Goal: Contribute content: Contribute content

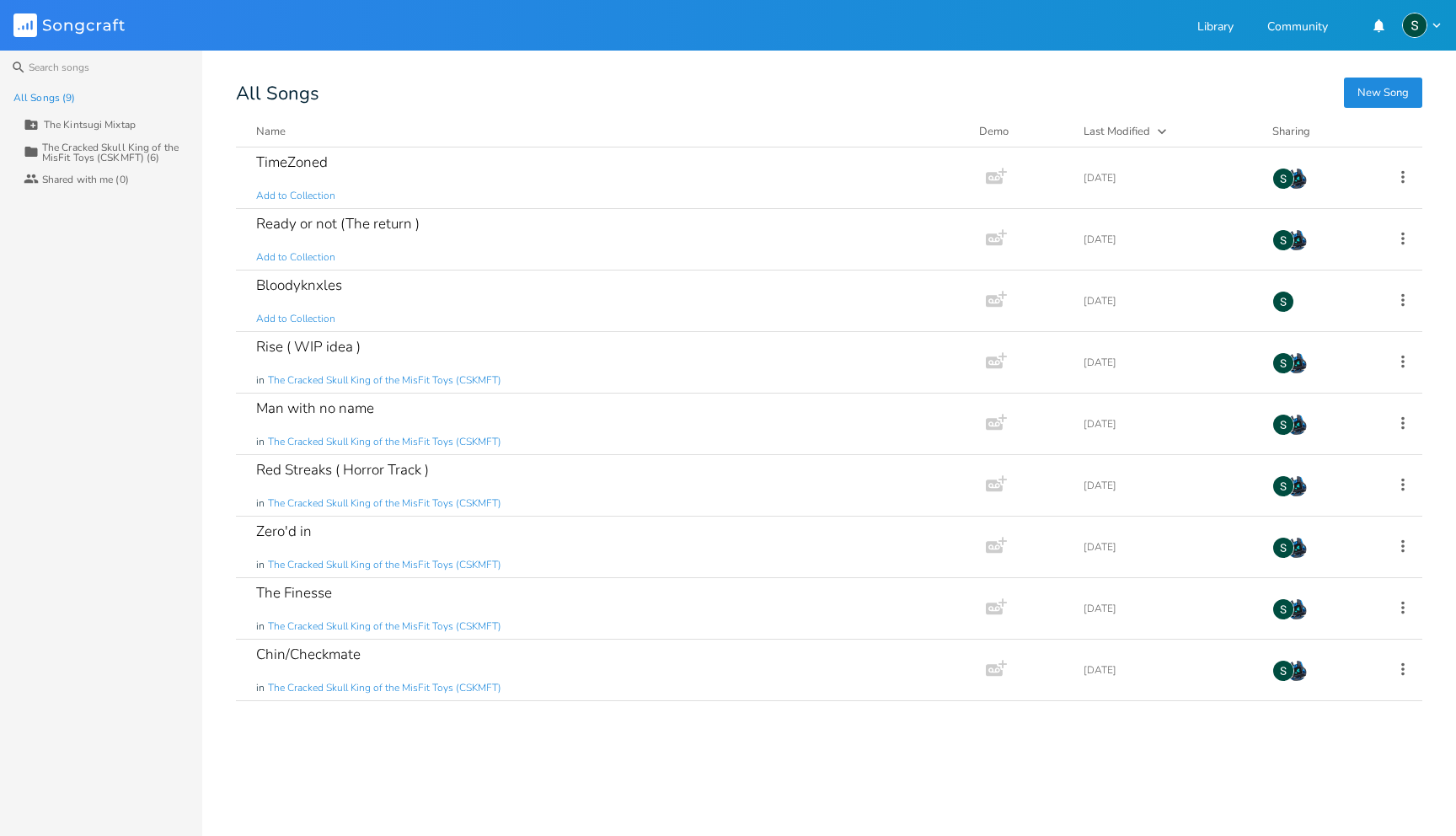
type input "The Kintsugi Mixtape"
click at [47, 278] on div "All Songs (9) The Kintsugi Mixtape Collection The Cracked Skull King of the Mis…" at bounding box center [101, 460] width 202 height 751
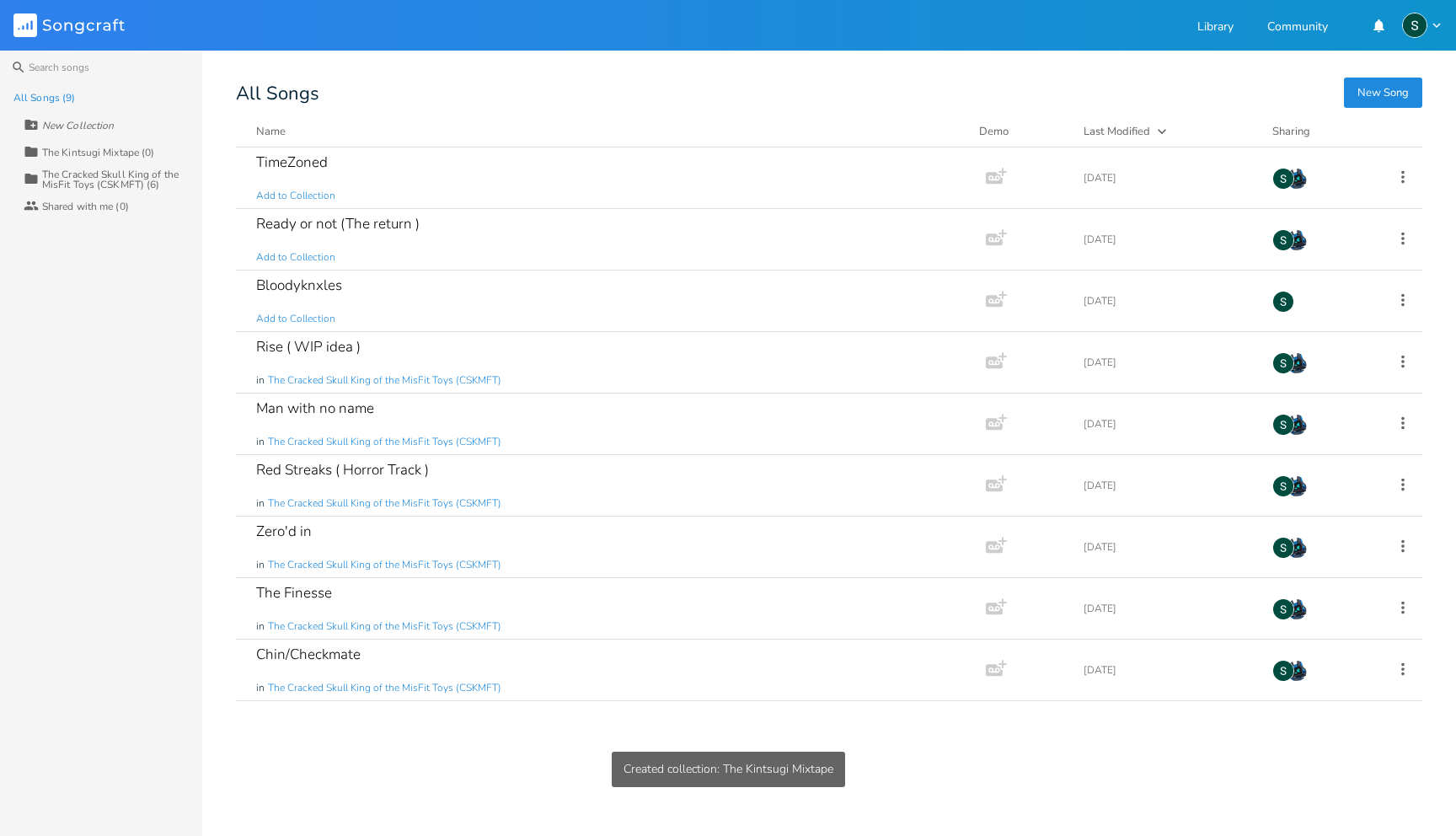
click at [112, 156] on div "The Kintsugi Mixtape (0)" at bounding box center [97, 153] width 112 height 10
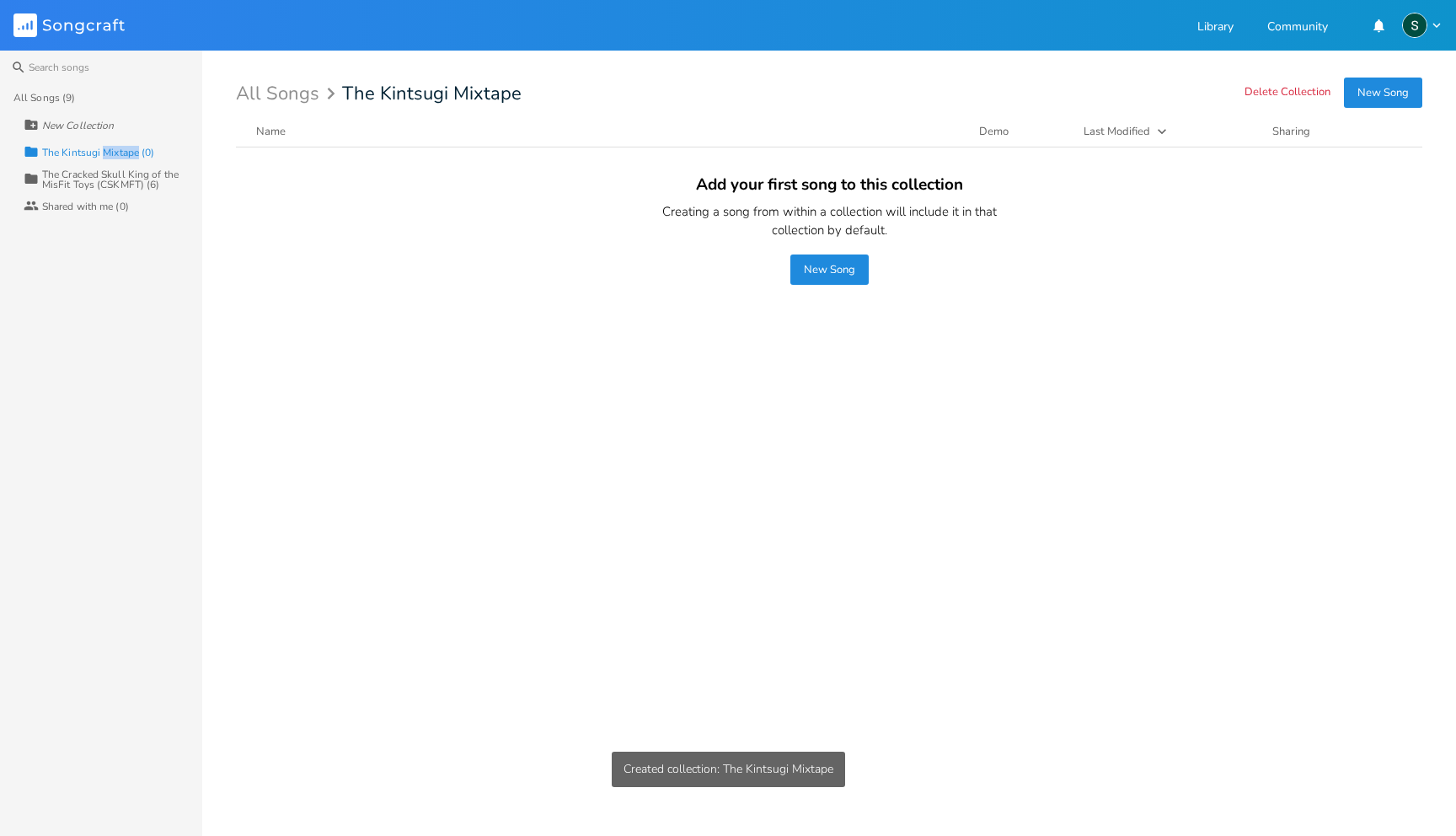
click at [832, 275] on button "New Song" at bounding box center [829, 269] width 79 height 30
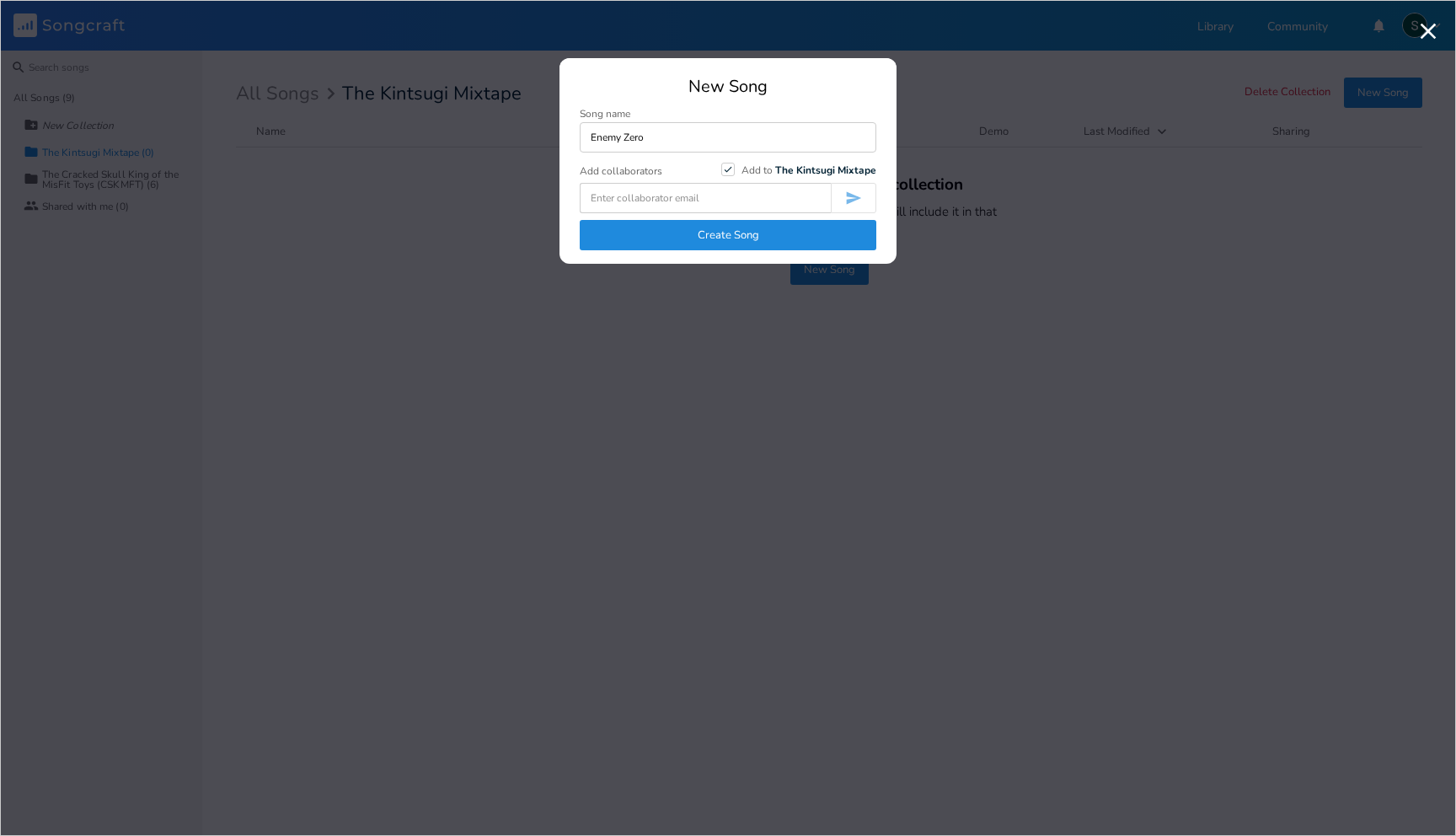
type input "Enemy Zero"
click at [795, 205] on input at bounding box center [705, 197] width 251 height 30
click at [777, 225] on div "RoboRob" at bounding box center [727, 226] width 295 height 30
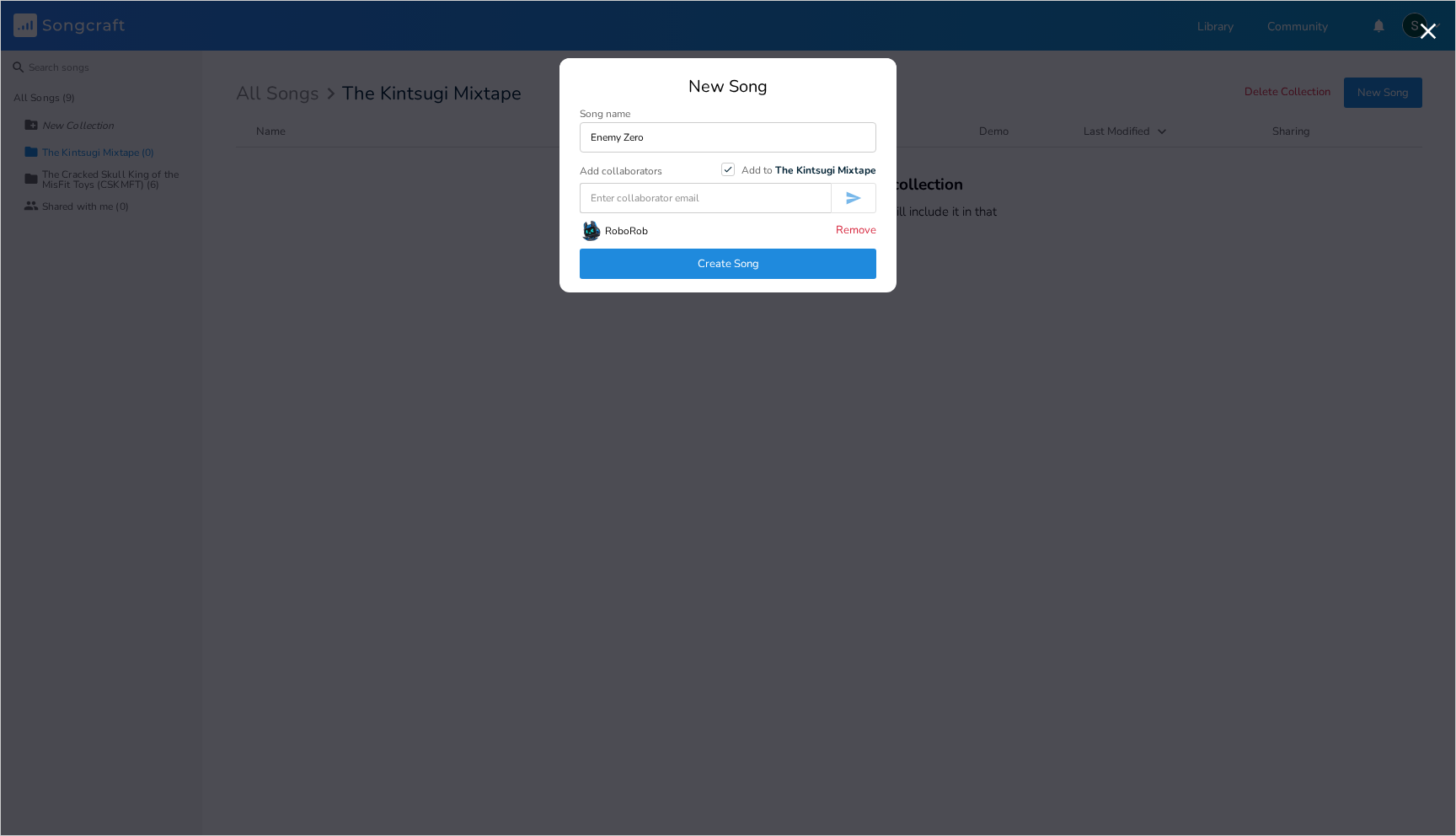
click at [759, 266] on button "Create Song" at bounding box center [727, 263] width 296 height 30
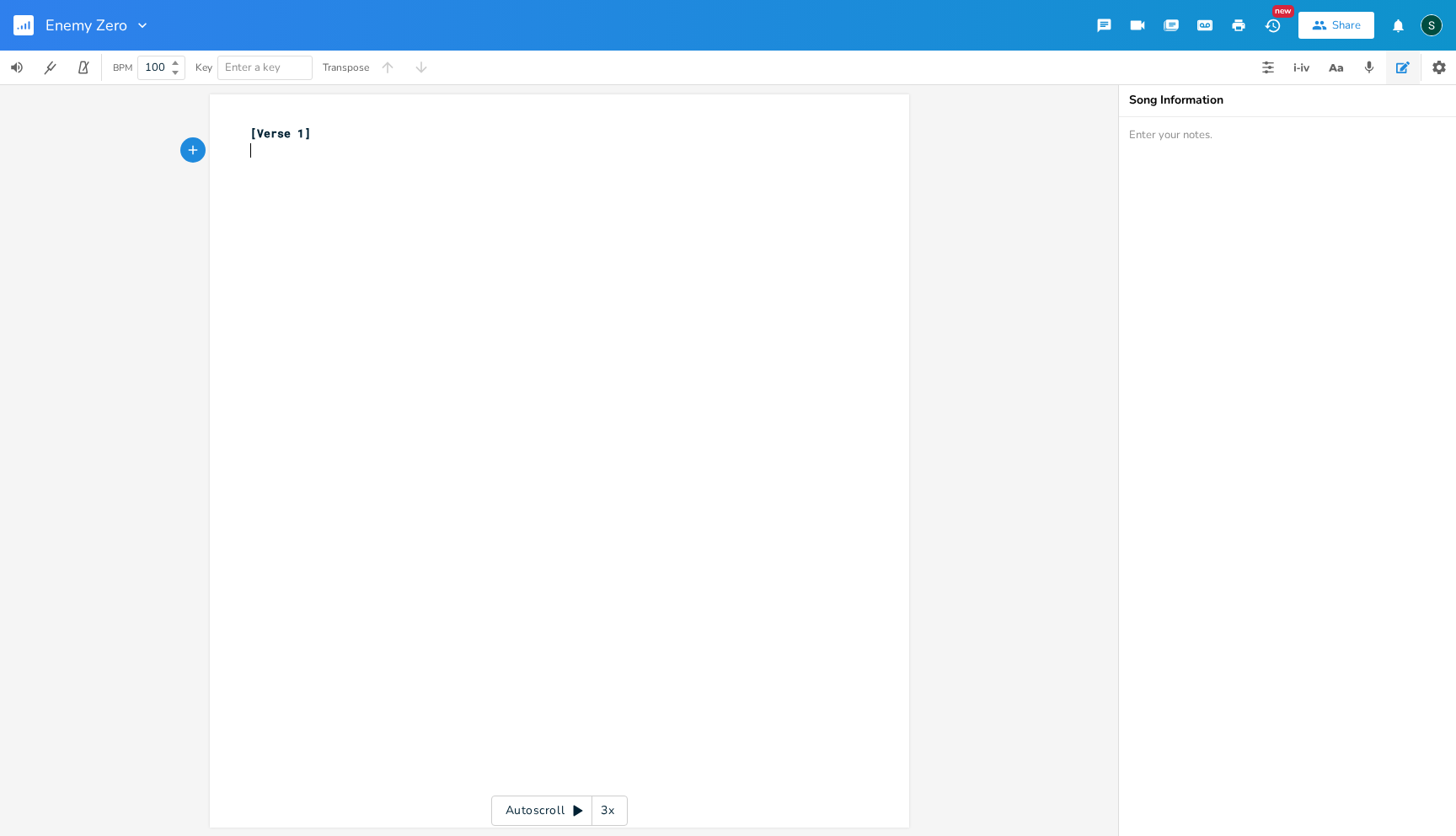
click at [284, 191] on div "xxxxxxxxxx [Verse 1] ​" at bounding box center [572, 477] width 650 height 712
type textarea "{"
type textarea "[ Chorus }"
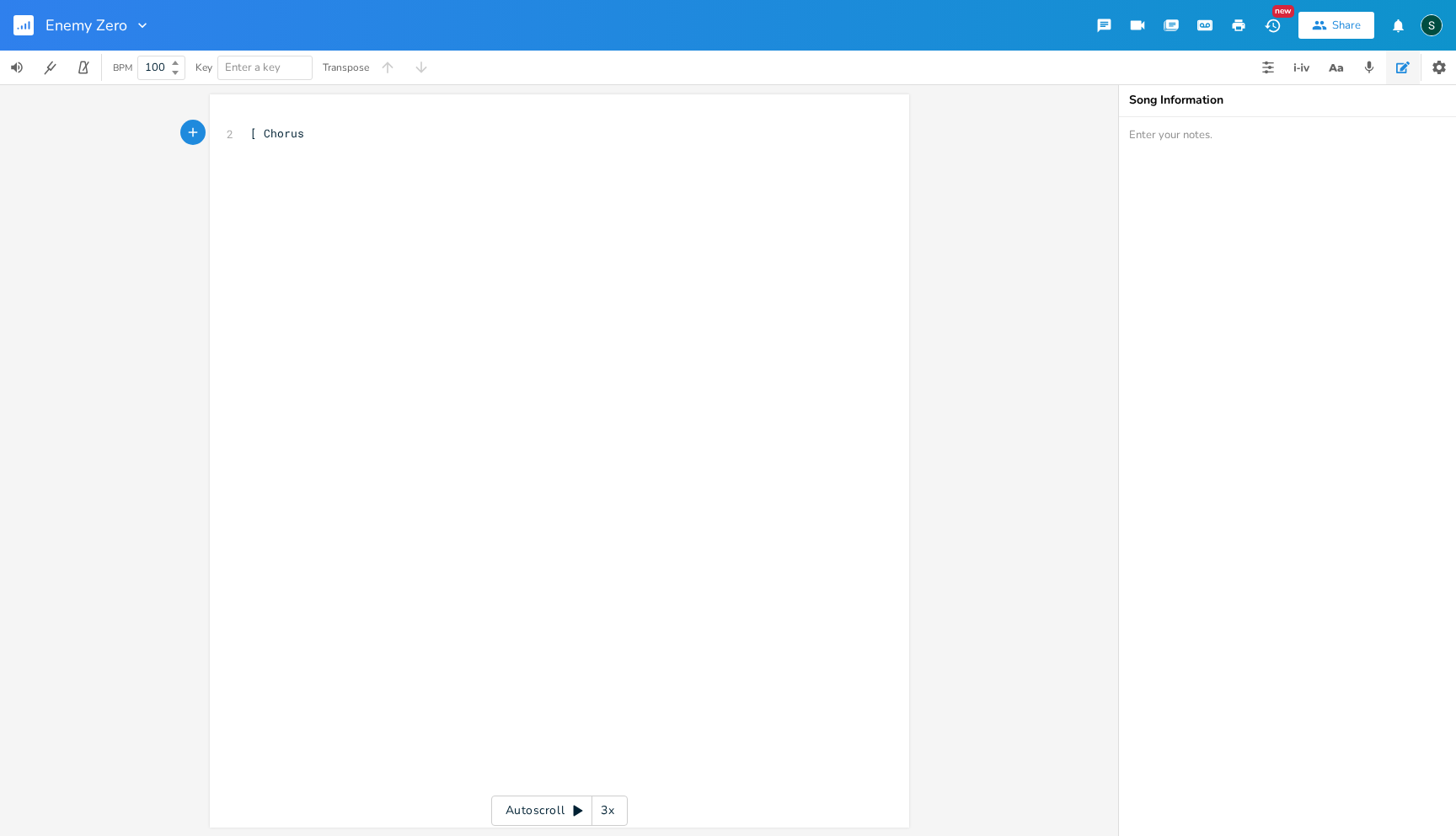
type textarea "]"
type textarea "Im enme"
type textarea "Em"
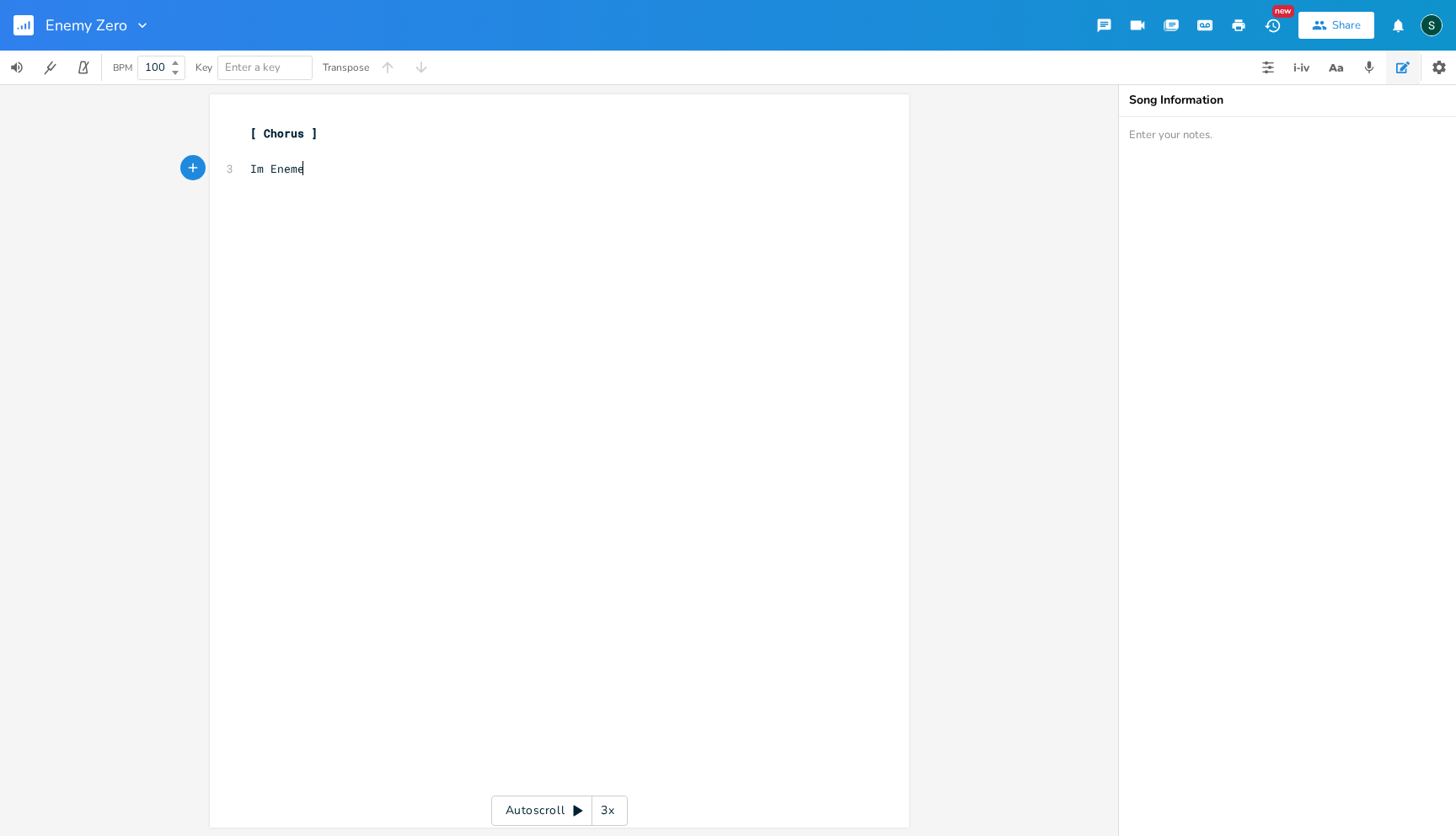
type textarea "nemey"
type textarea "y Zero, im hol"
type textarea "me turf"
type textarea "Tried fighting with words it wont work"
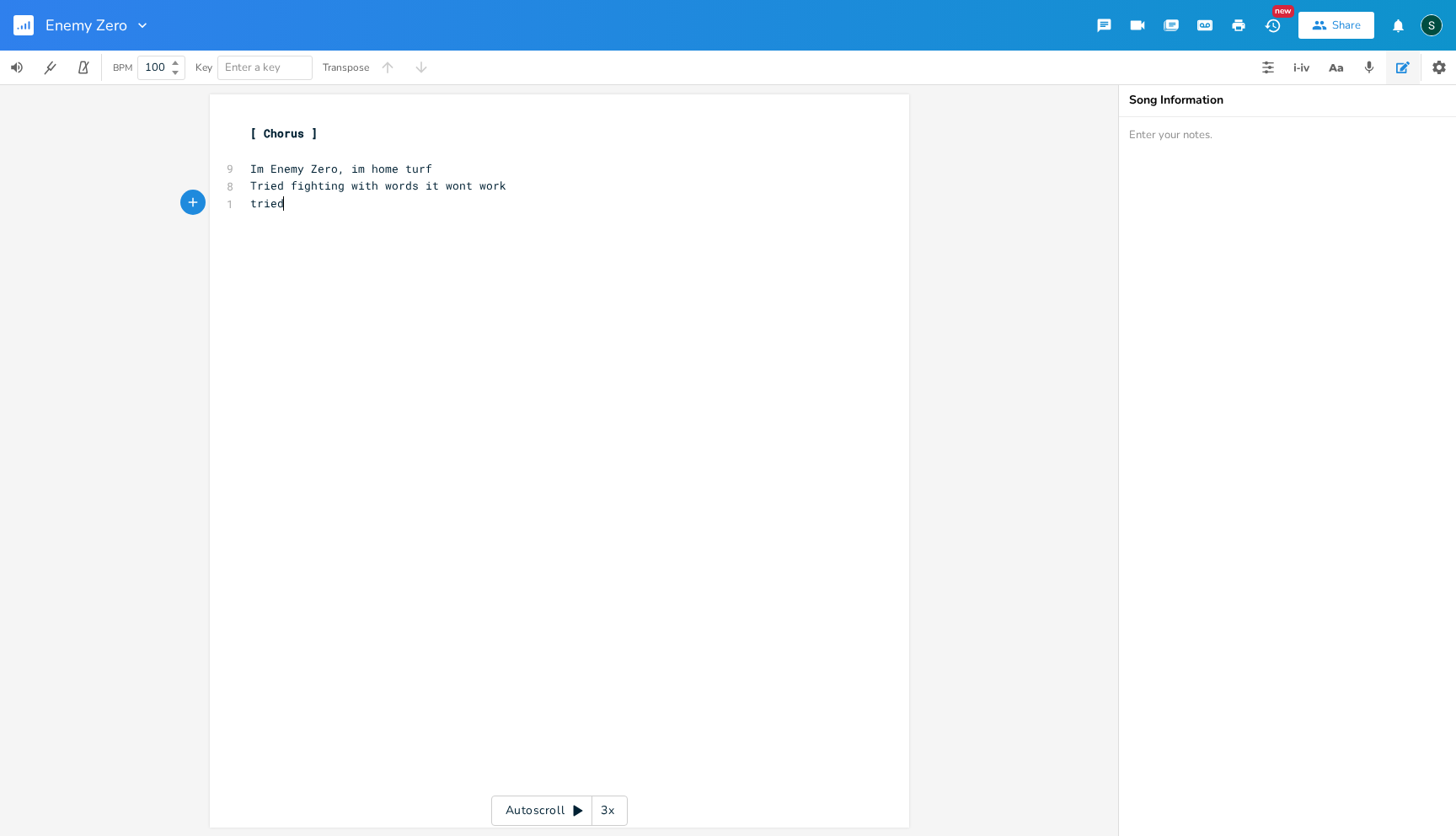
type textarea "tried"
type textarea "Tried fighting with weapons, it wont work"
type textarea "Tried fighting with turns, it wont work"
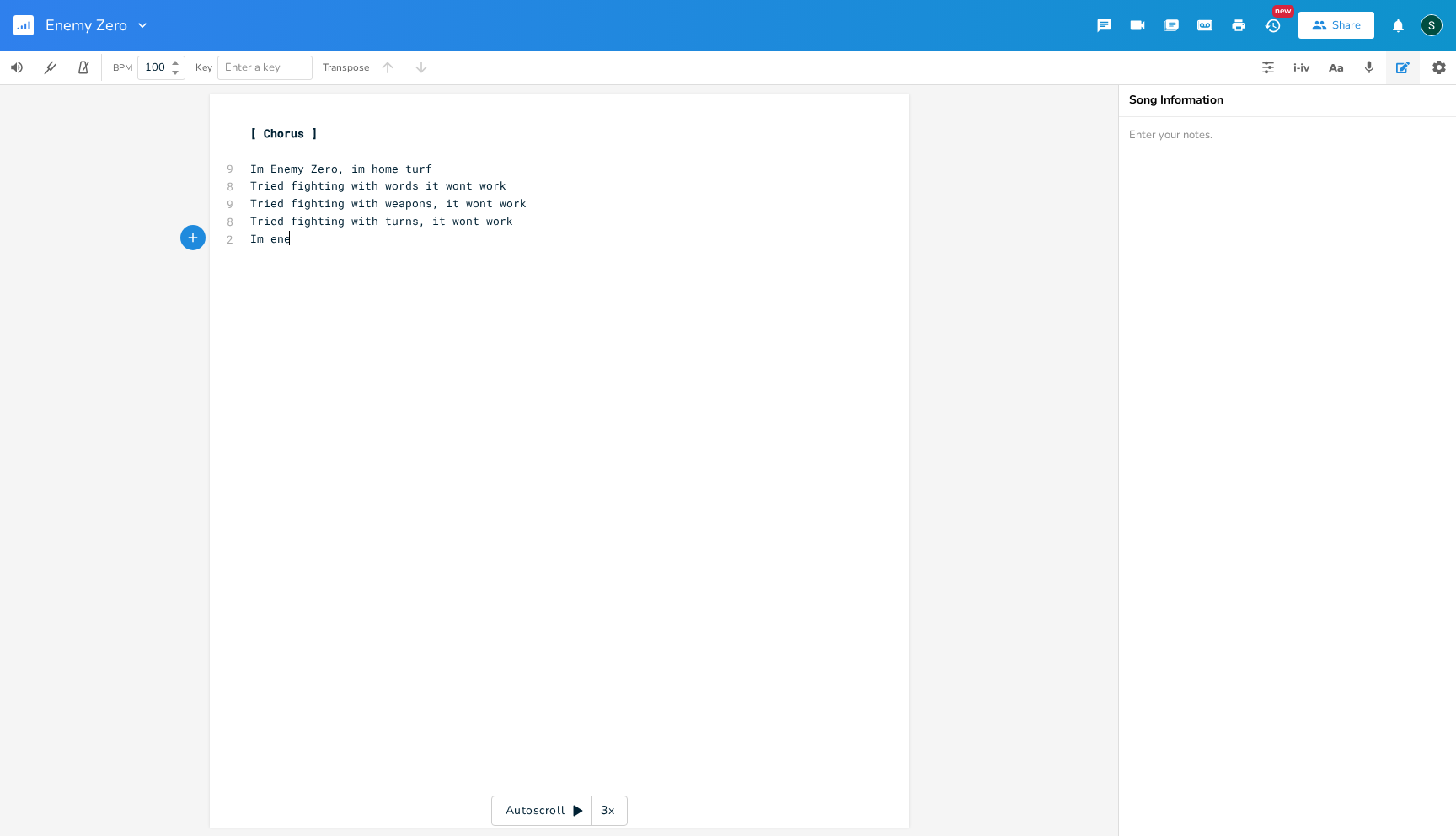
type textarea "Im enem"
click at [269, 199] on span "Tried fighting with weapons, it wont work" at bounding box center [388, 203] width 276 height 16
type textarea "E"
type textarea "Zeo"
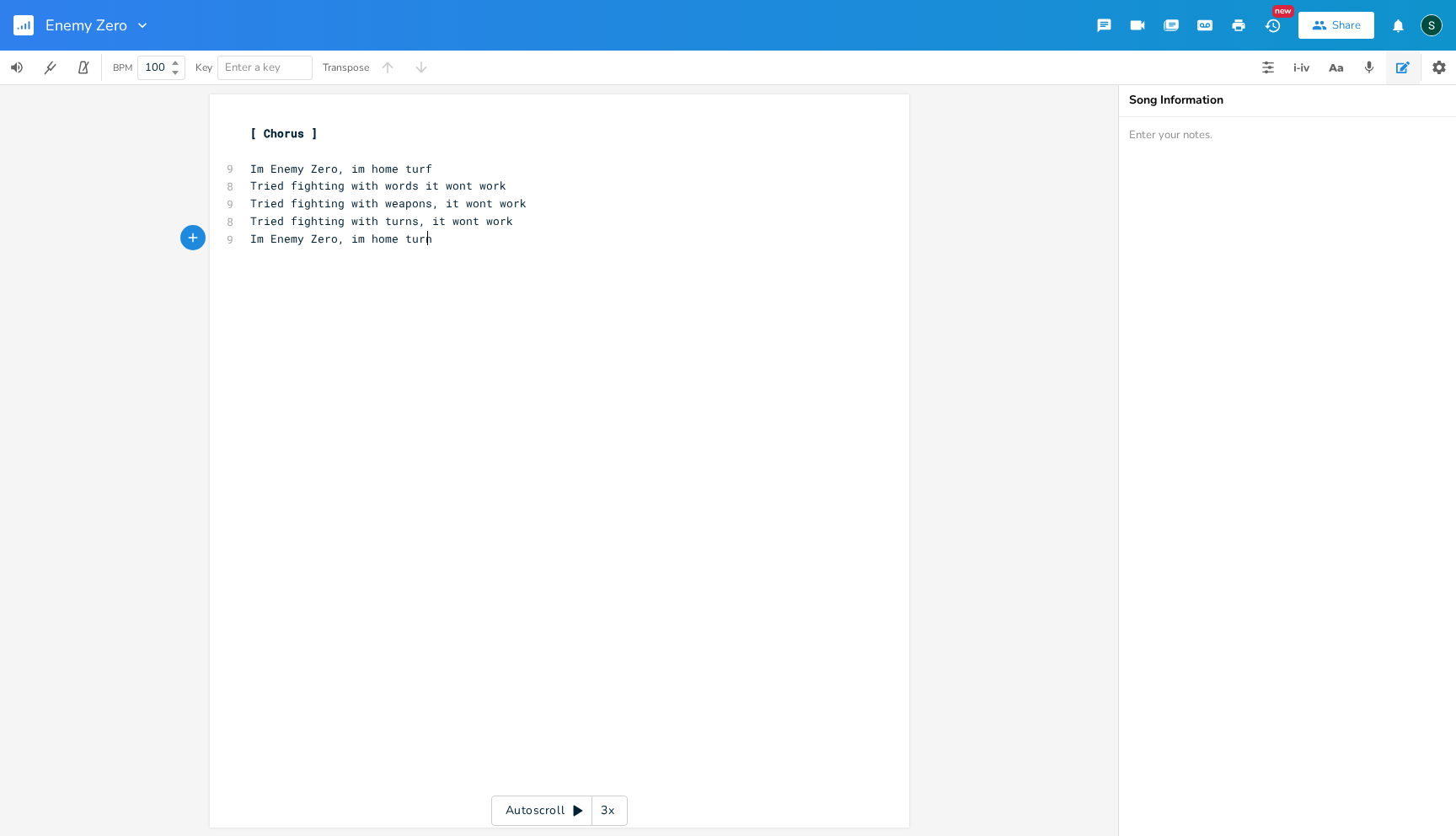
type textarea "ro, im home turn"
type textarea "f"
type textarea "Tried fighting with work"
type textarea "ds it wont r"
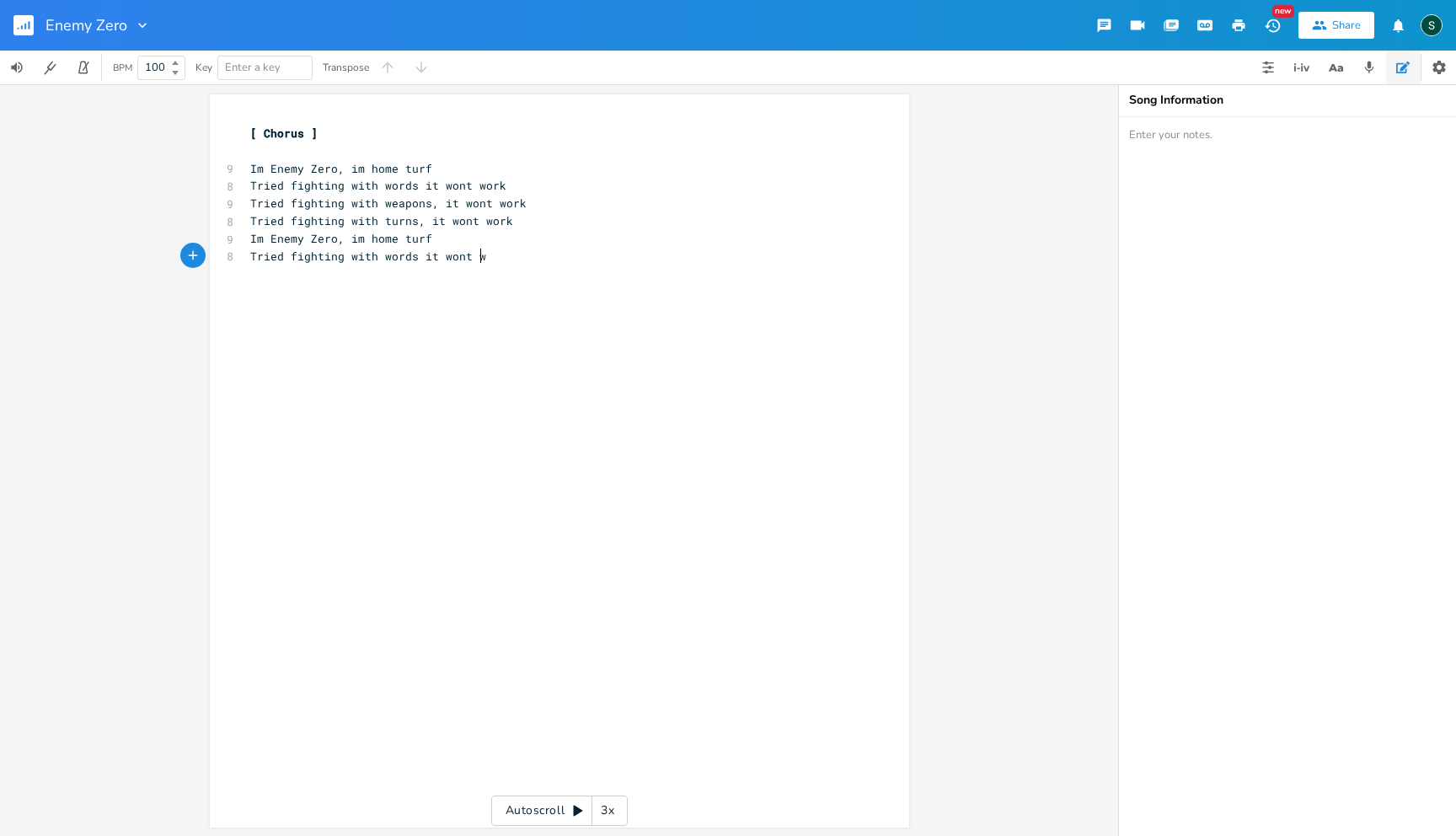
type textarea "work"
click at [409, 257] on span "Tried fighting with words it wont work" at bounding box center [378, 257] width 257 height 16
type textarea ","
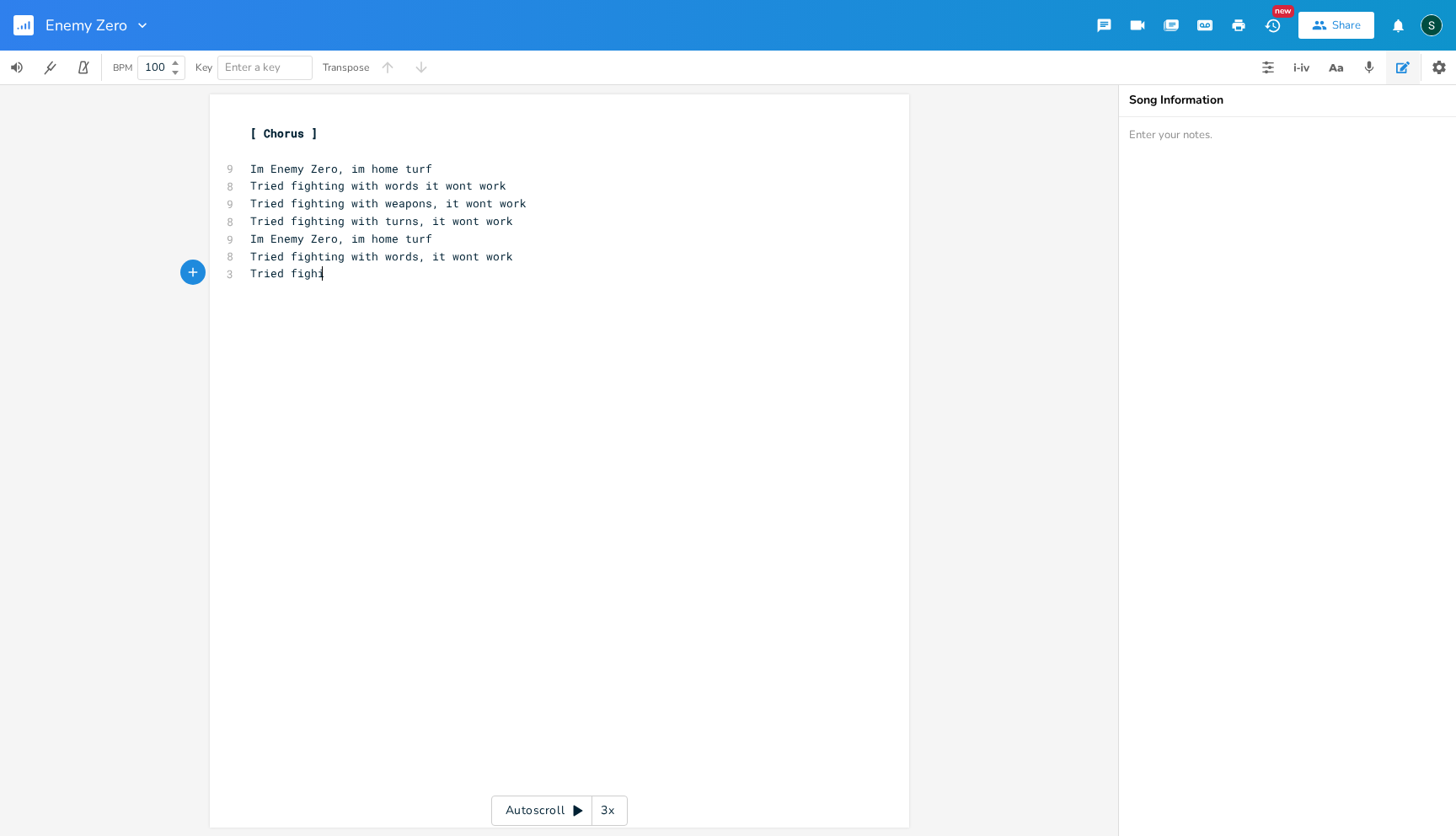
type textarea "Tried fighin"
type textarea "ting in turns it wont work"
type textarea "Tried fighting with turns, it wont work"
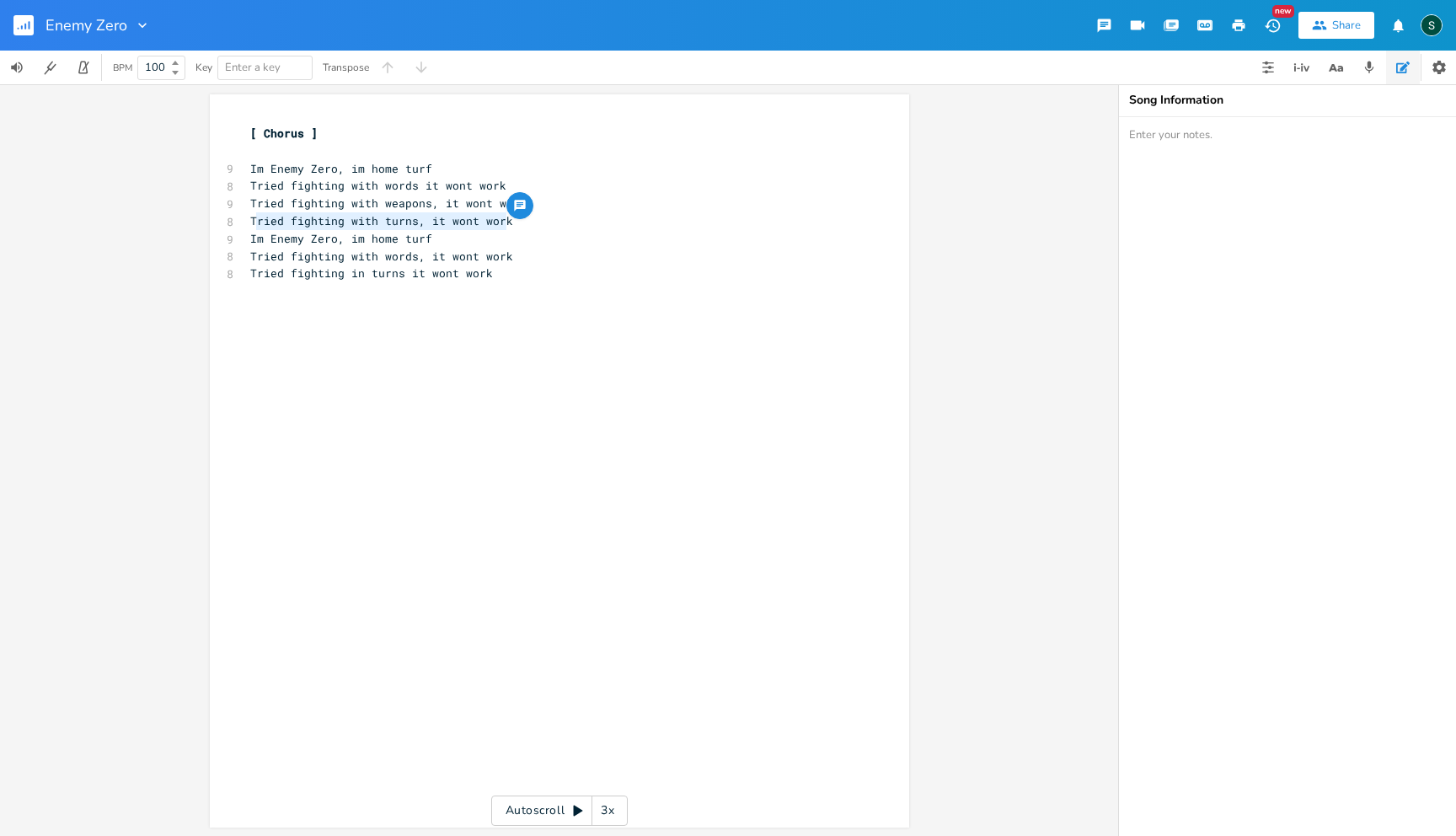
drag, startPoint x: 506, startPoint y: 224, endPoint x: 248, endPoint y: 219, distance: 258.0
click at [248, 219] on pre "Tried fighting with turns, it wont work" at bounding box center [551, 221] width 608 height 17
type textarea "stukc"
type textarea "ck omn my"
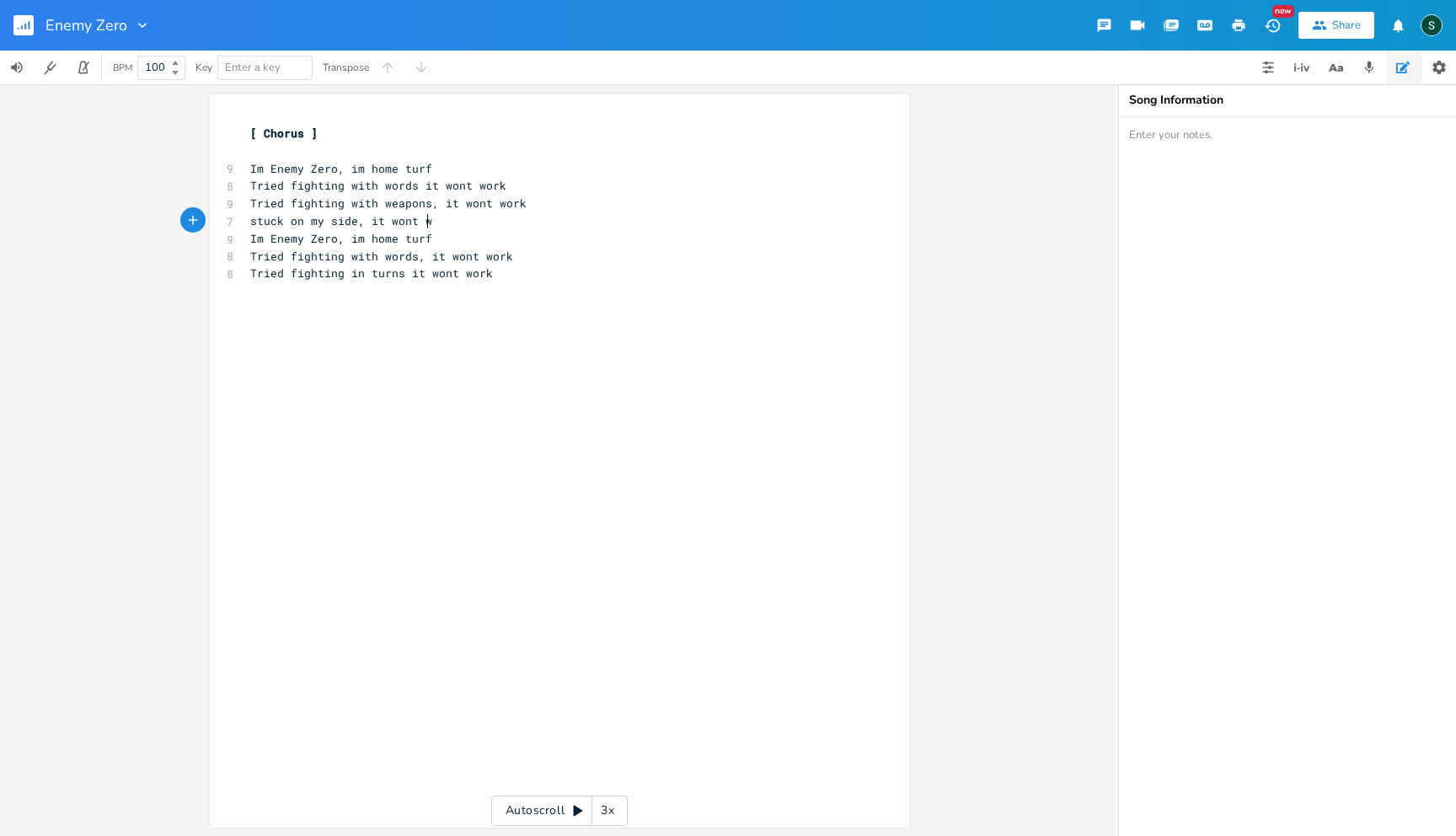
type textarea "n my side, it wont work"
click at [382, 290] on pre "​" at bounding box center [551, 291] width 608 height 17
type textarea "Stuck on my side, enter the earh"
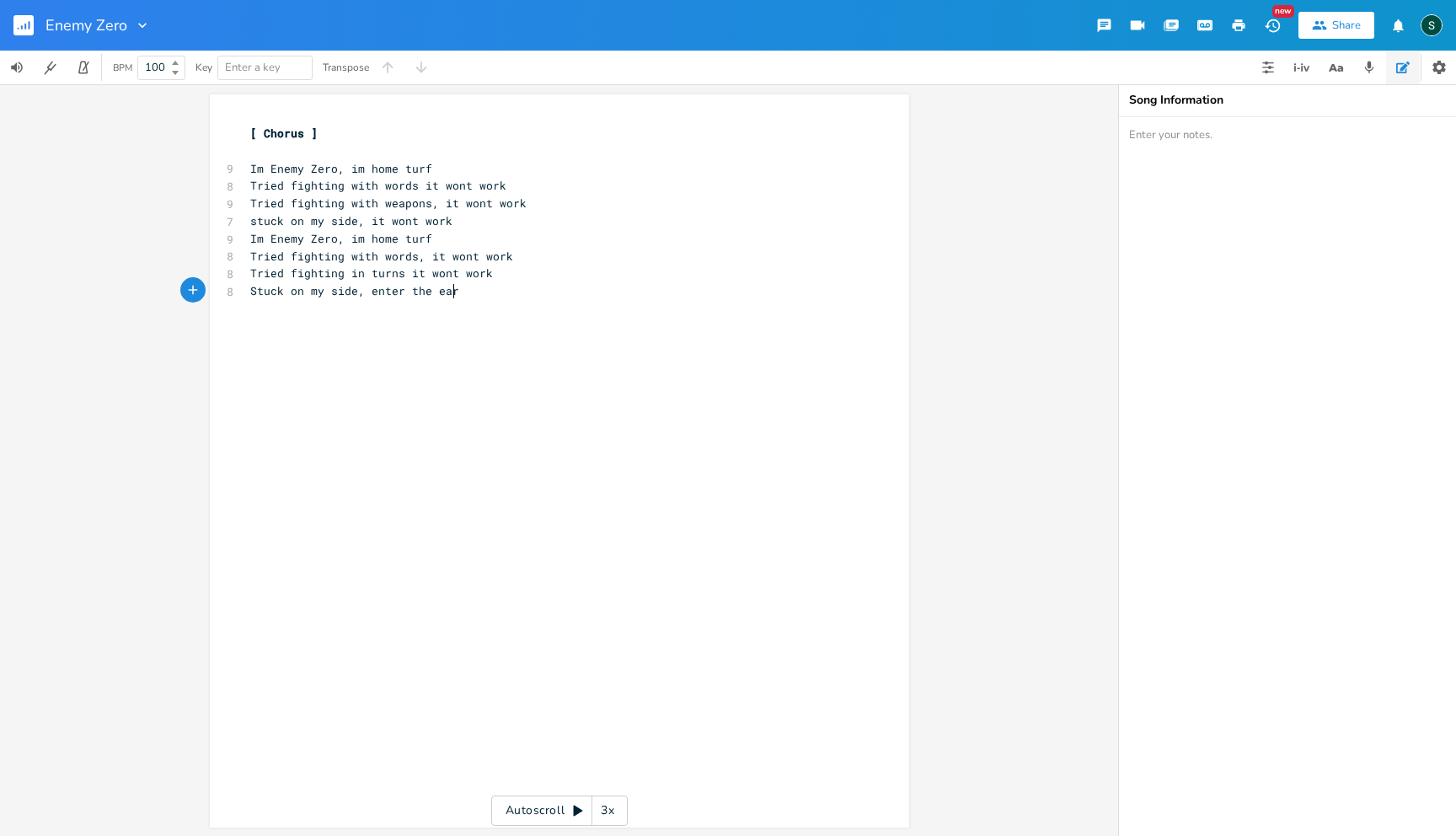
scroll to position [0, 10]
type textarea "th"
type textarea "Im ene"
type textarea "Em"
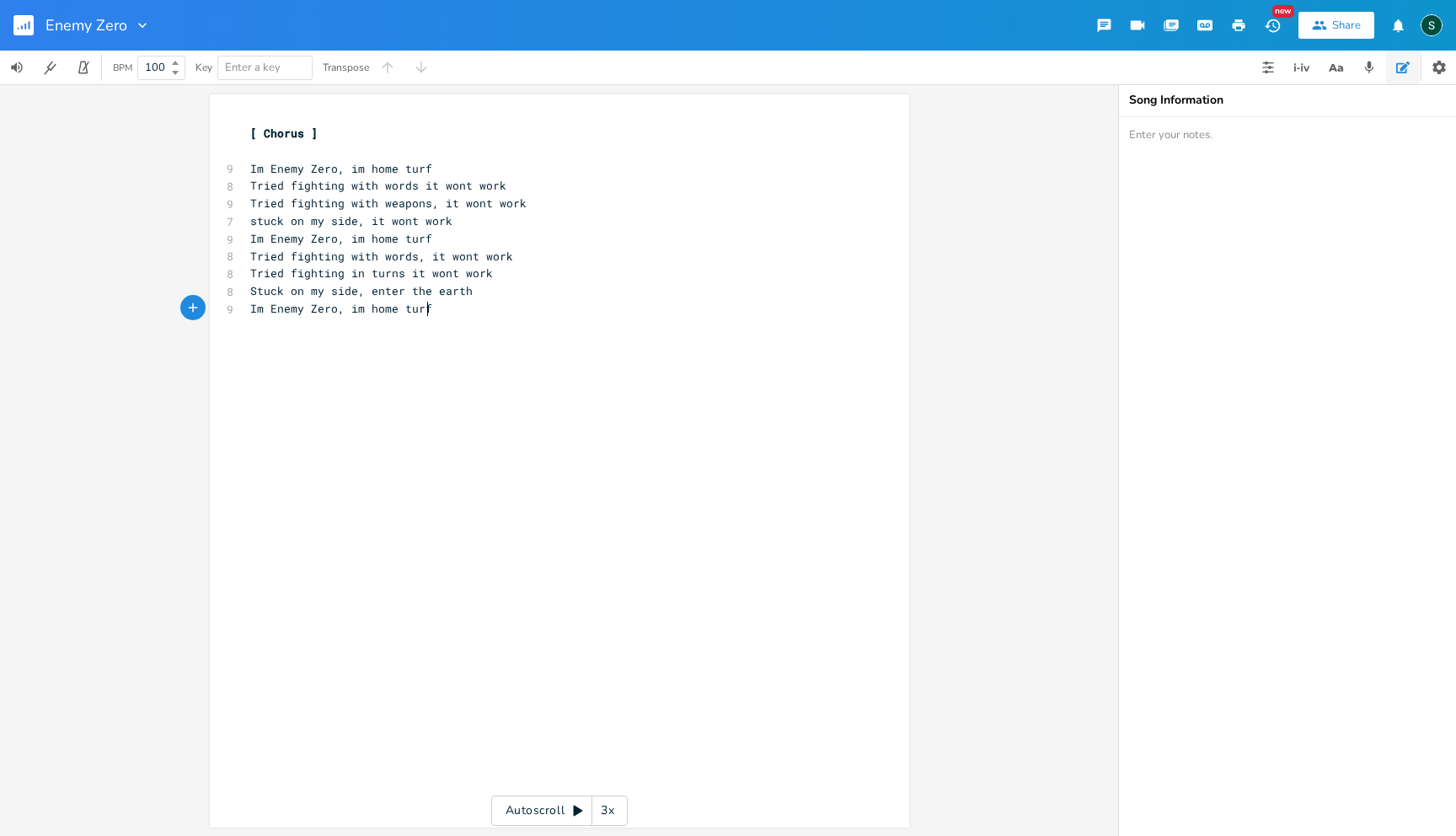
type textarea "nemy Zero, im home turf."
click at [371, 312] on span "Im Enemy Zero, im home turf." at bounding box center [344, 309] width 189 height 16
type textarea "h"
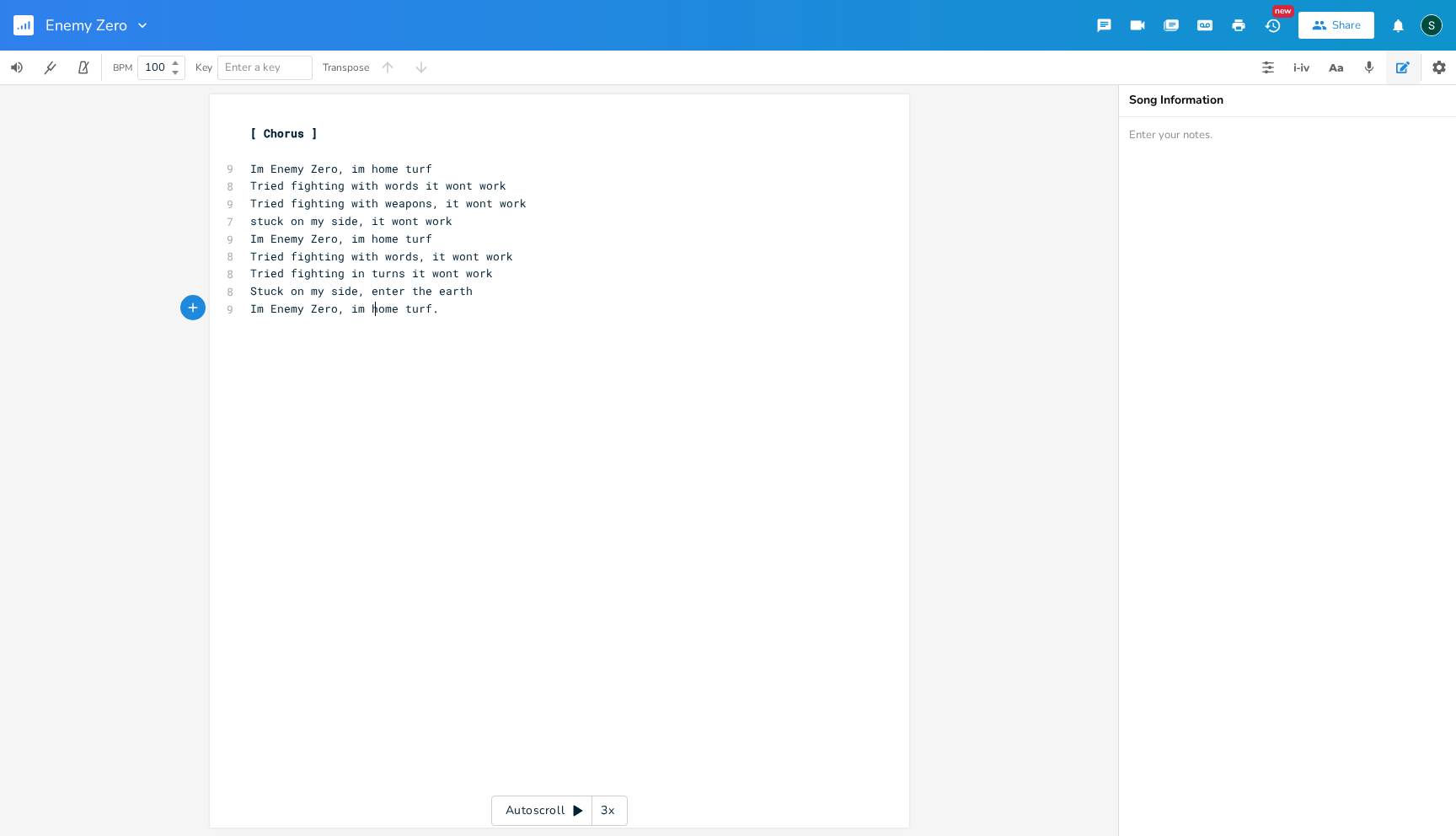
click at [136, 168] on div "h x [ Chorus ] ​ 9 Im Enemy Zero, im home turf 8 Tried fighting with words it w…" at bounding box center [559, 460] width 1119 height 751
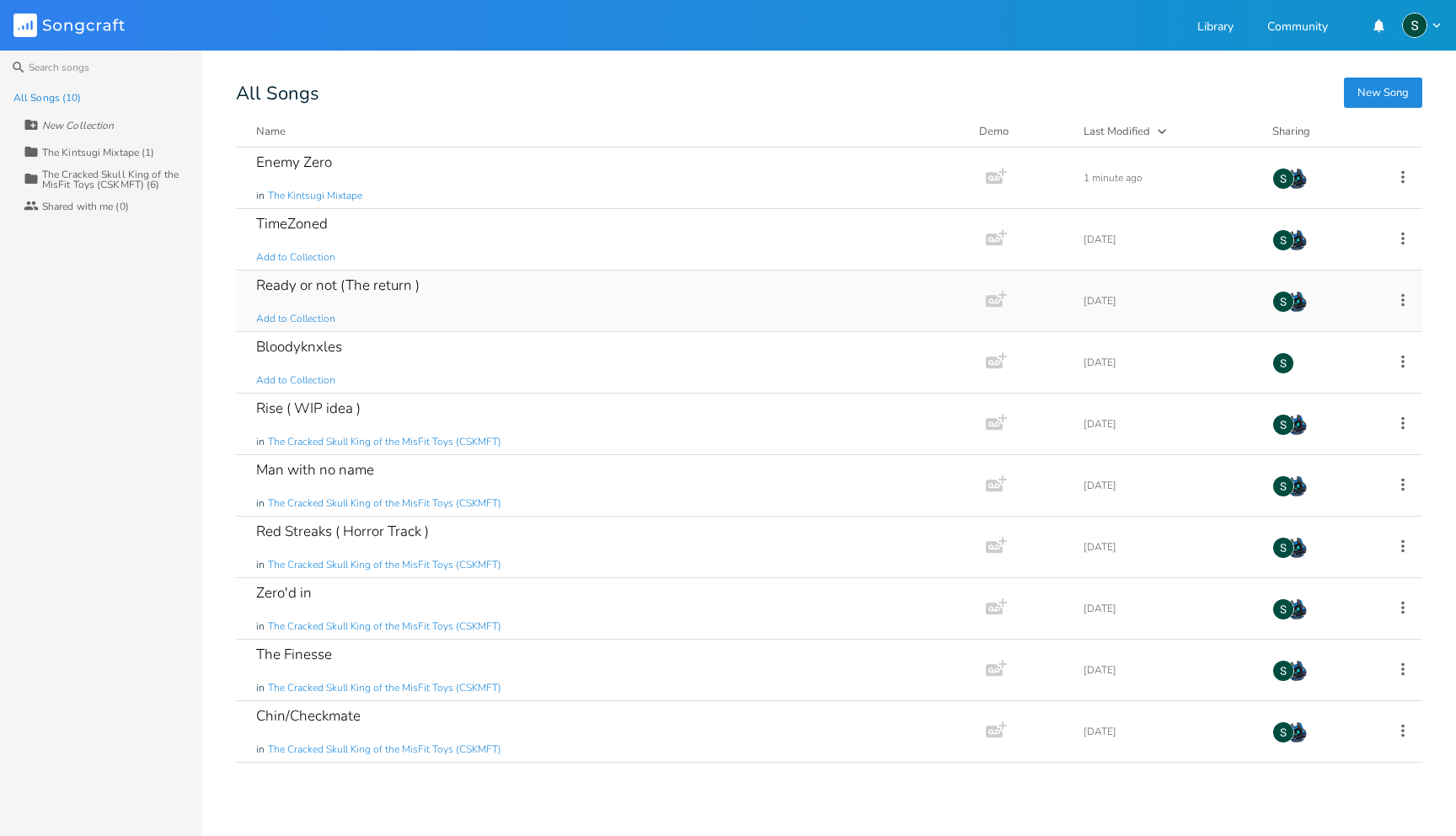
click at [1403, 301] on icon at bounding box center [1403, 299] width 18 height 18
click at [297, 320] on span "Add to Collection" at bounding box center [295, 319] width 79 height 15
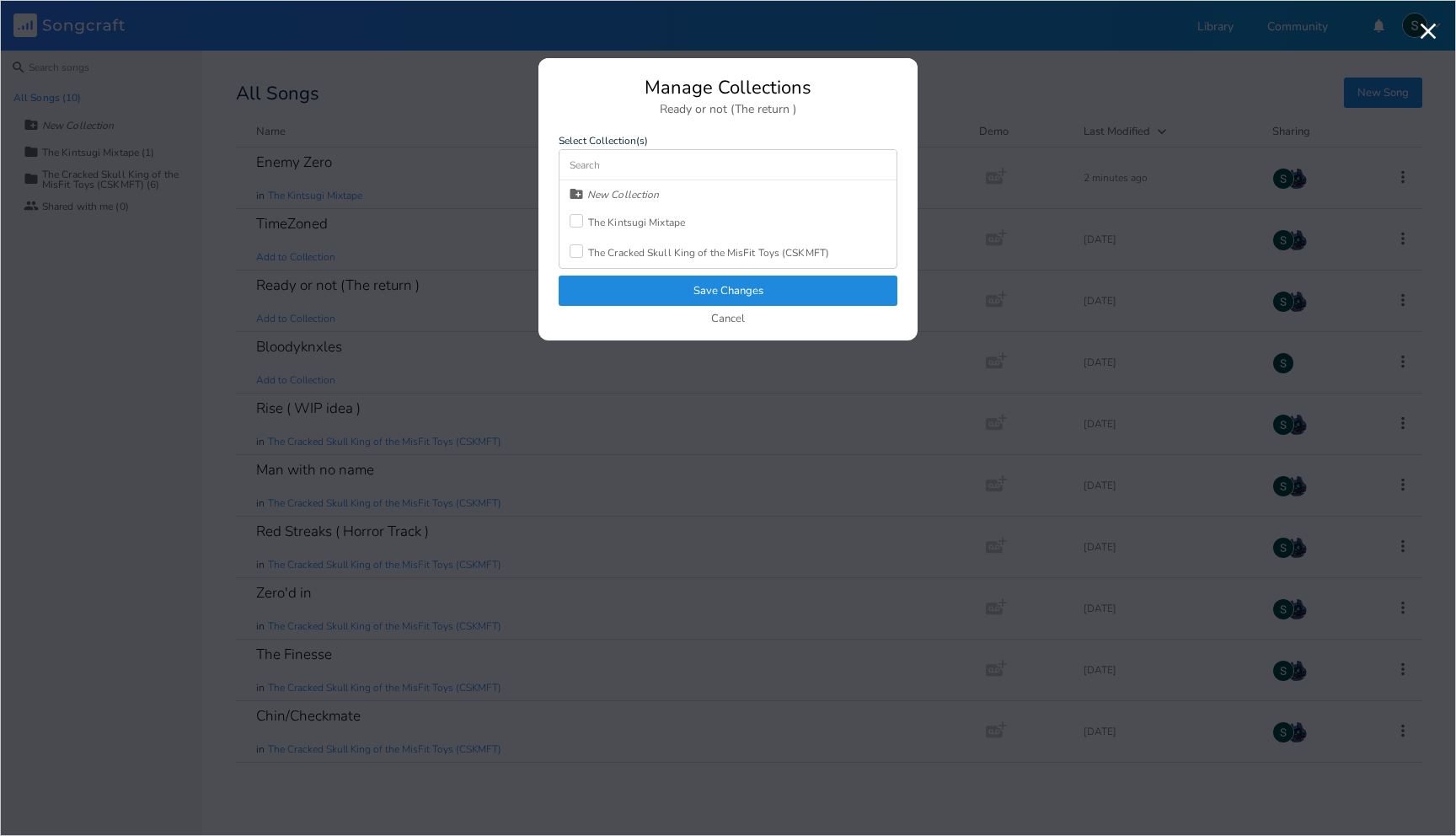
click at [678, 225] on div "The Kintsugi Mixtape" at bounding box center [637, 223] width 97 height 10
click at [692, 295] on button "Save Changes" at bounding box center [728, 291] width 339 height 30
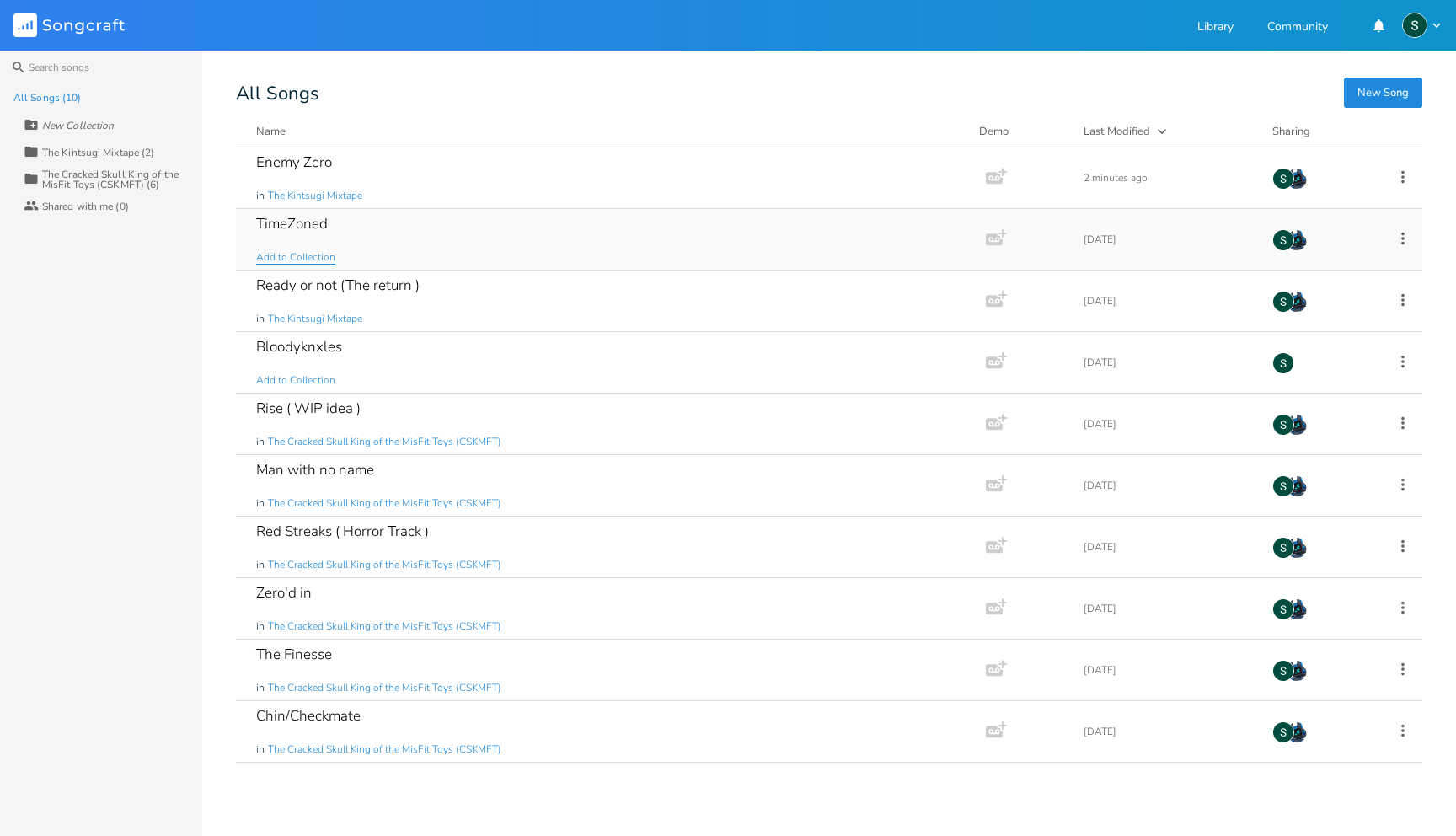
click at [303, 255] on span "Add to Collection" at bounding box center [295, 257] width 79 height 15
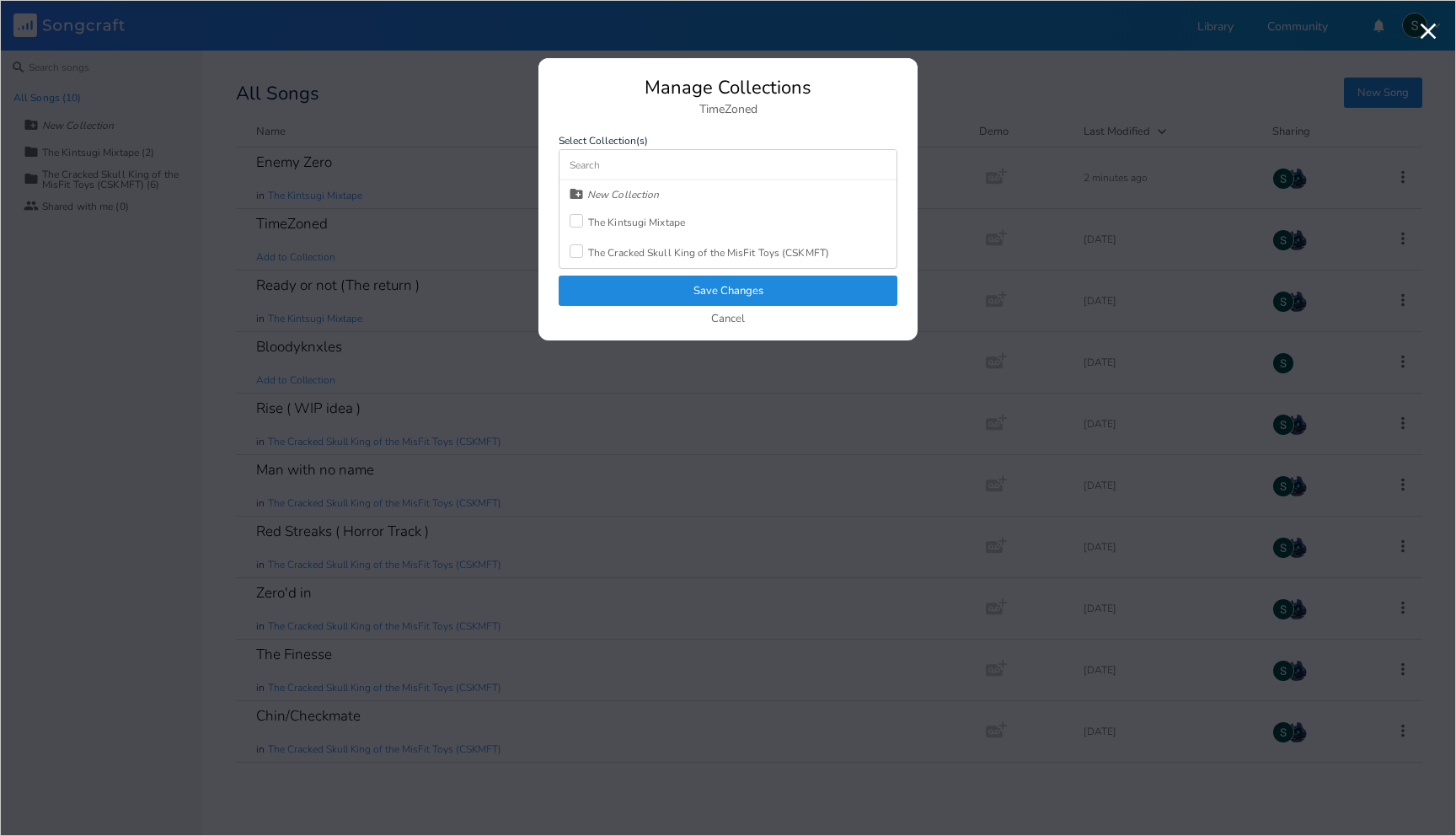
click at [711, 253] on div "The Cracked Skull King of the MisFit Toys (CSKMFT)" at bounding box center [709, 253] width 241 height 10
click at [711, 284] on button "Save Changes" at bounding box center [728, 291] width 339 height 30
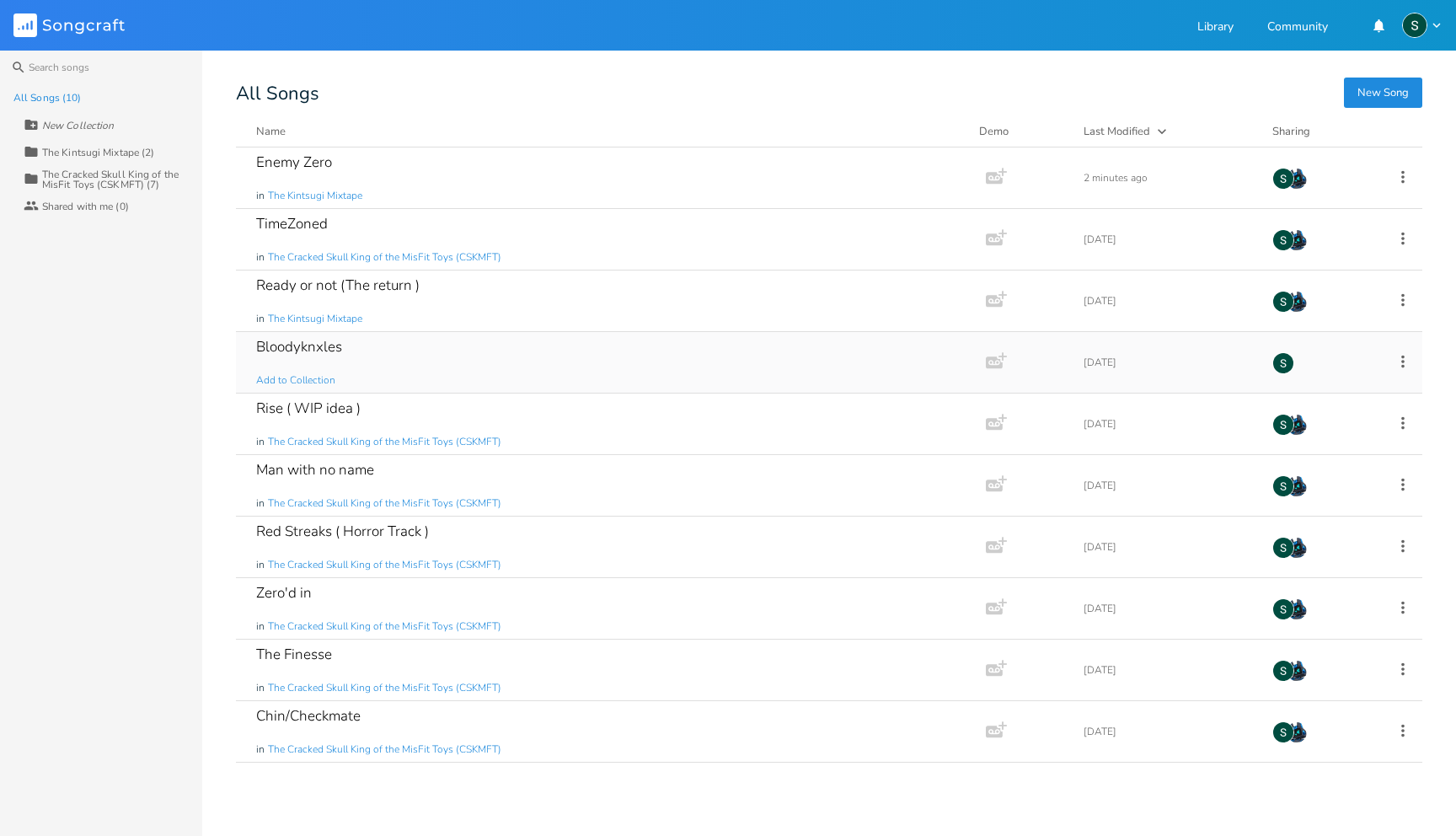
click at [324, 341] on div "Bloodyknxles" at bounding box center [299, 346] width 86 height 15
click at [320, 379] on span "Add to Collection" at bounding box center [295, 380] width 79 height 15
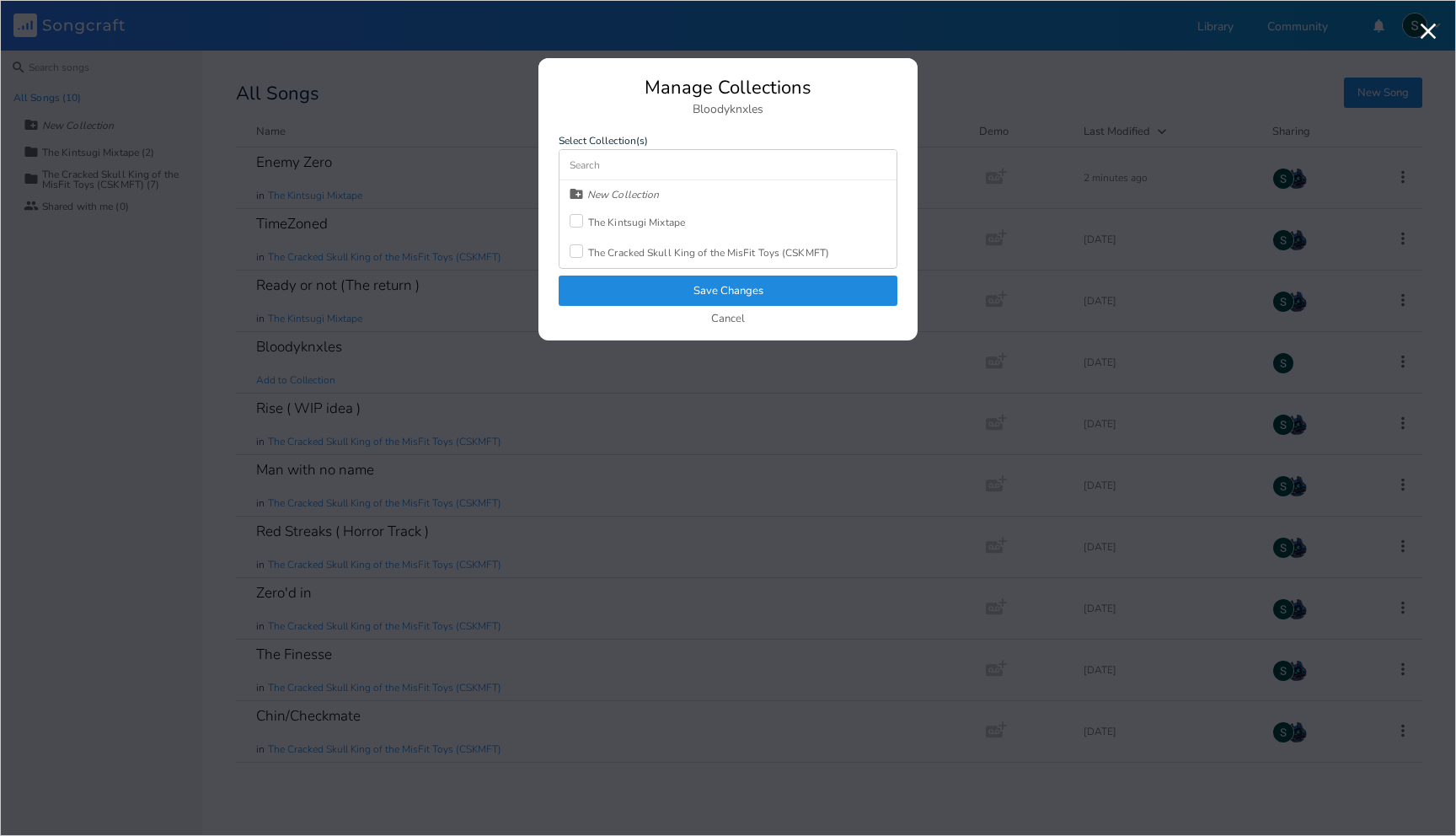
click at [680, 226] on div "The Kintsugi Mixtape" at bounding box center [637, 223] width 97 height 10
click at [673, 291] on button "Save Changes" at bounding box center [728, 291] width 339 height 30
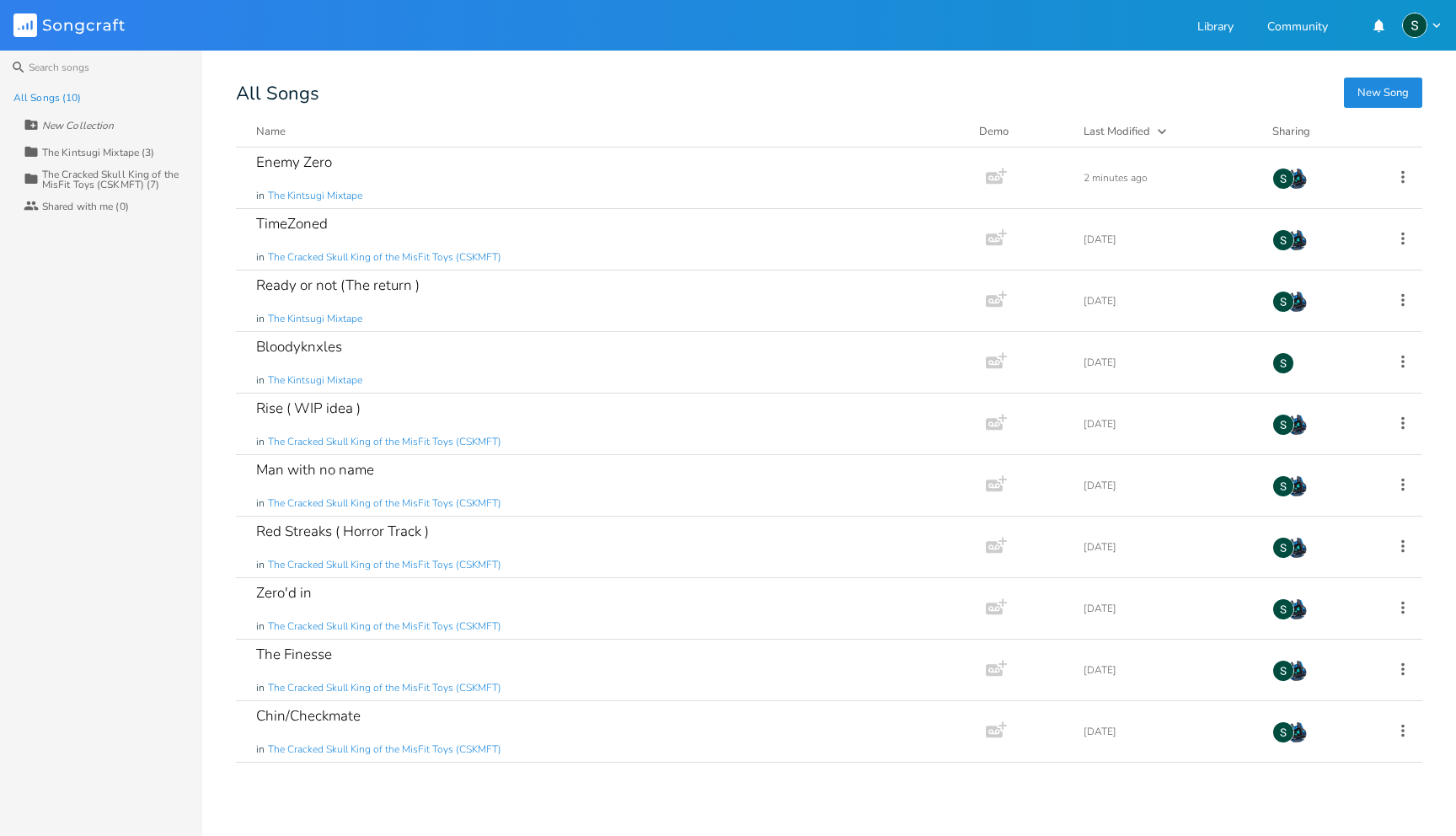
click at [98, 149] on div "The Kintsugi Mixtape (3)" at bounding box center [97, 153] width 112 height 10
